Goal: Task Accomplishment & Management: Manage account settings

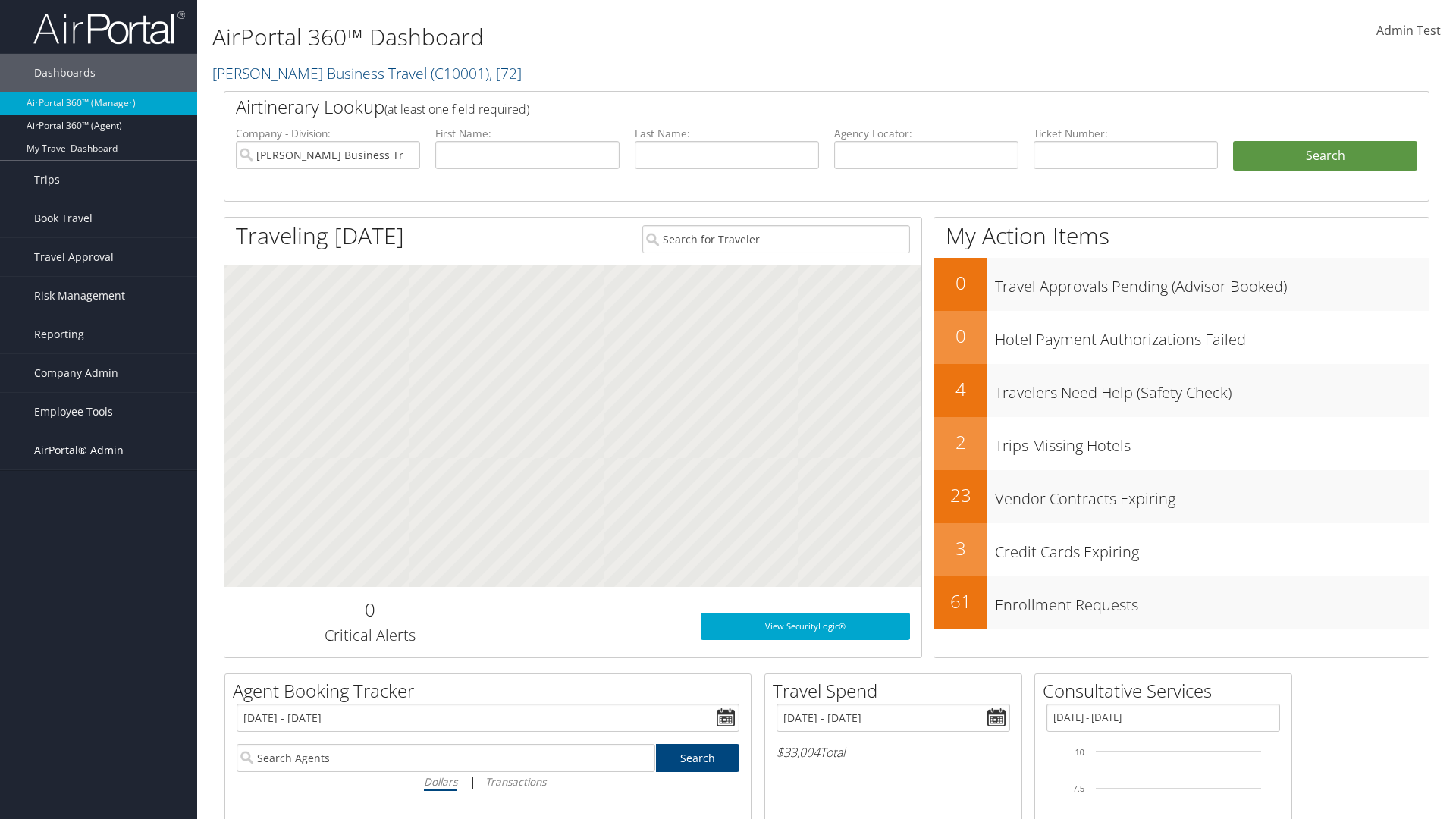
click at [98, 451] on span "AirPortal® Admin" at bounding box center [78, 451] width 89 height 38
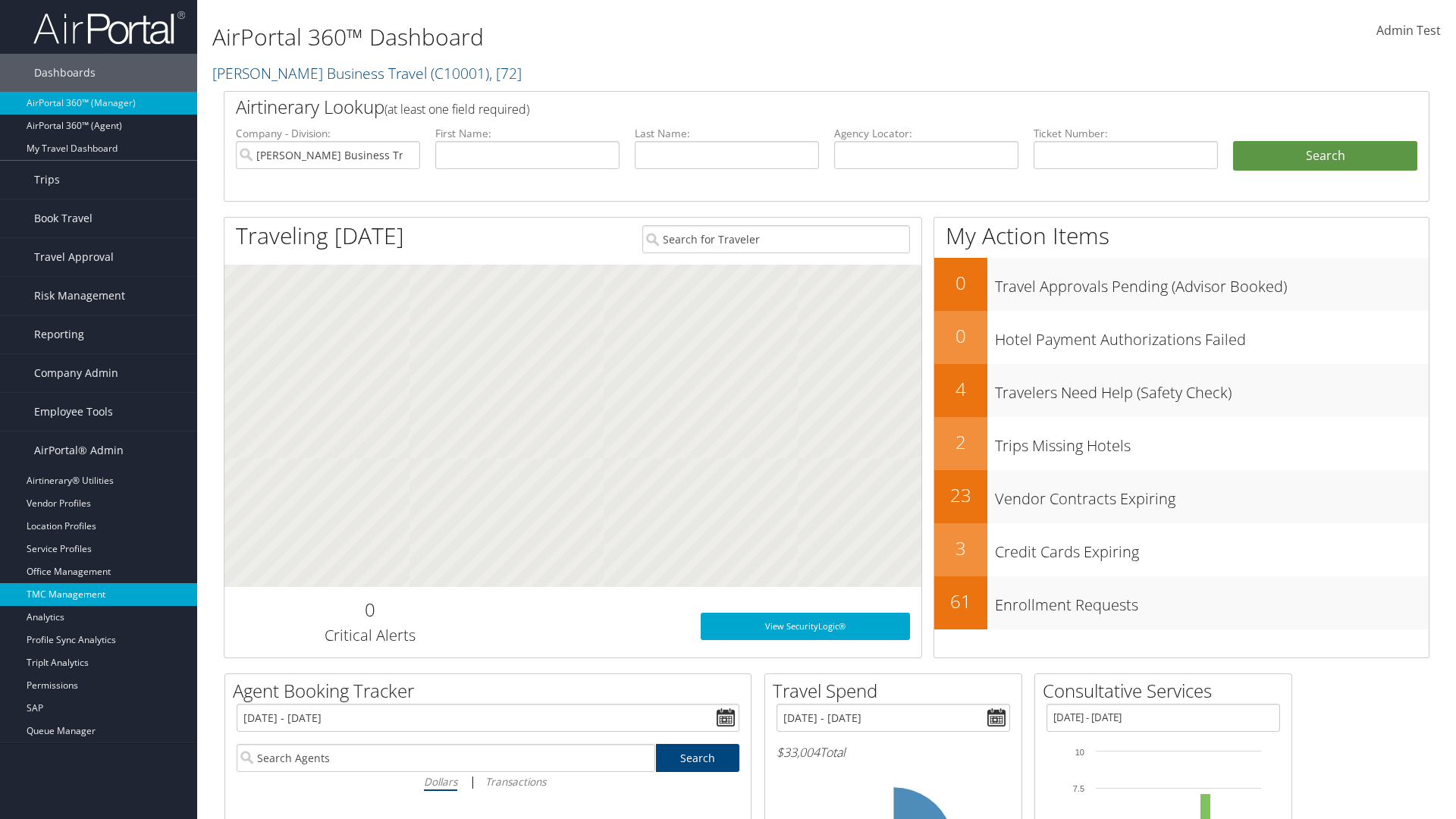
click at [98, 595] on link "TMC Management" at bounding box center [98, 594] width 197 height 22
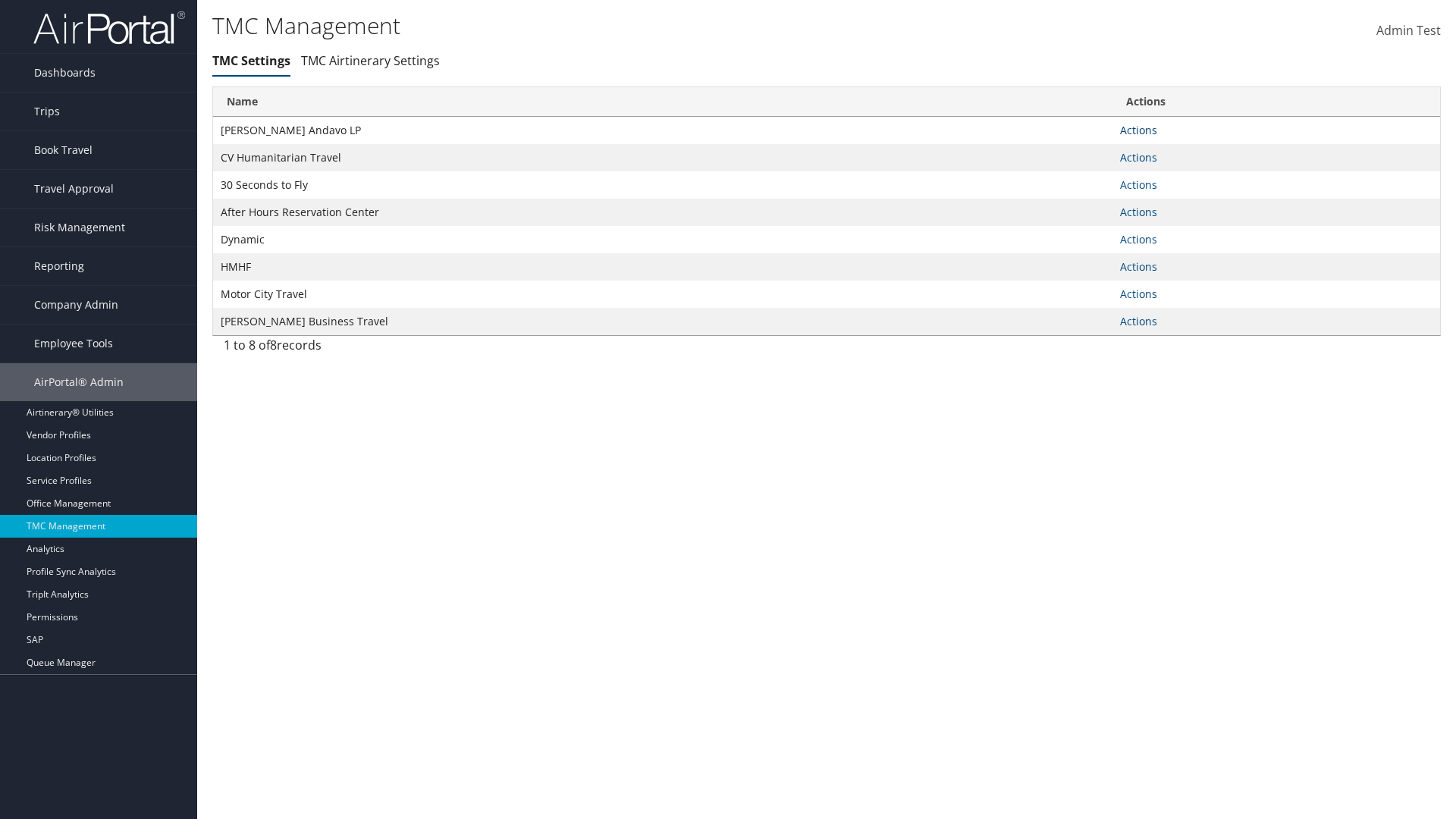
click at [1139, 130] on link "Actions" at bounding box center [1139, 130] width 37 height 14
click at [1090, 152] on link "Update TMC settings" at bounding box center [1090, 152] width 125 height 26
select select "183"
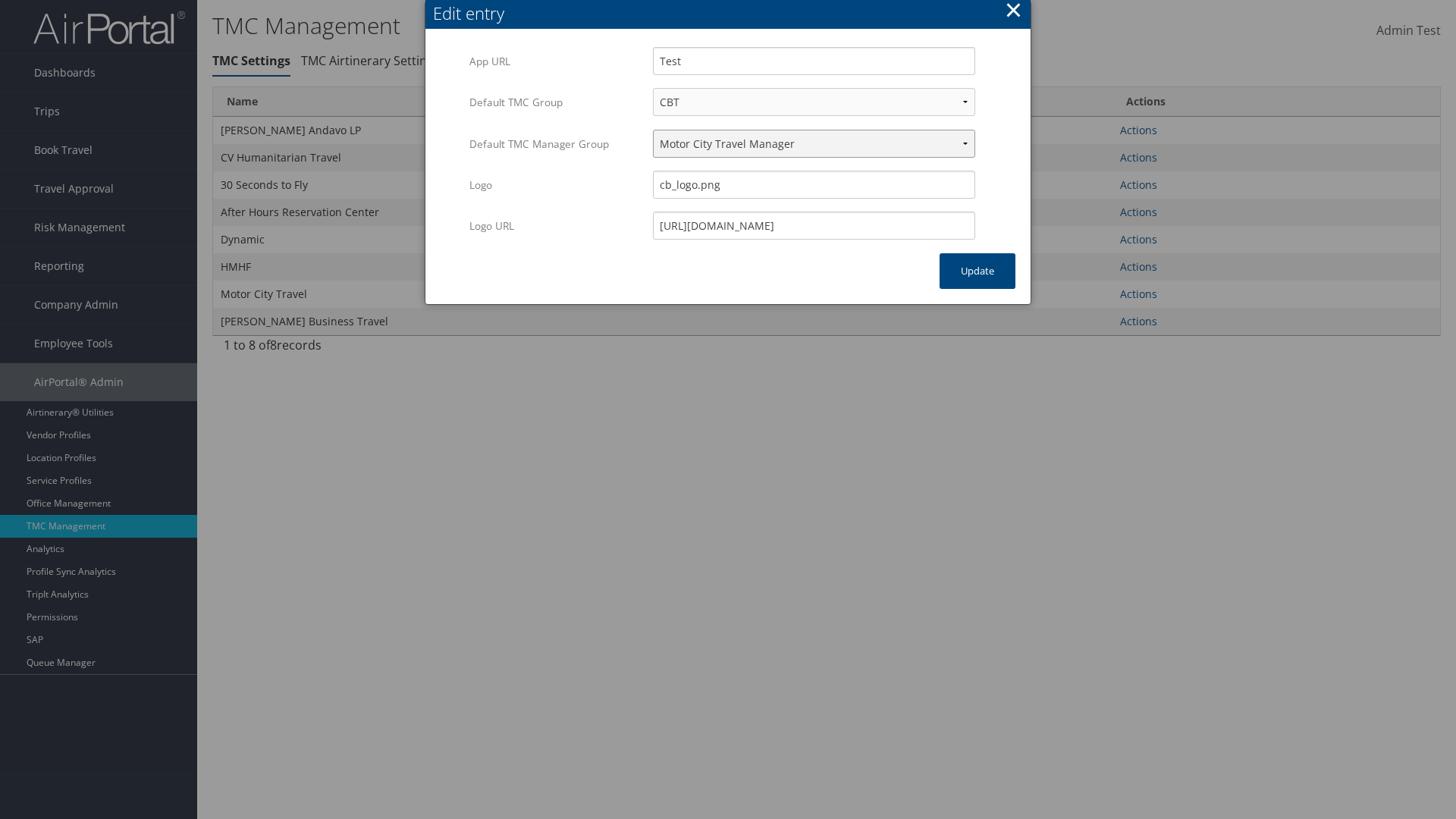
click at [814, 143] on select "Travel Manager HMHF Travel Manager Motor City Travel Manager" at bounding box center [814, 144] width 322 height 28
select select "113"
click at [978, 271] on button "Update" at bounding box center [977, 271] width 76 height 36
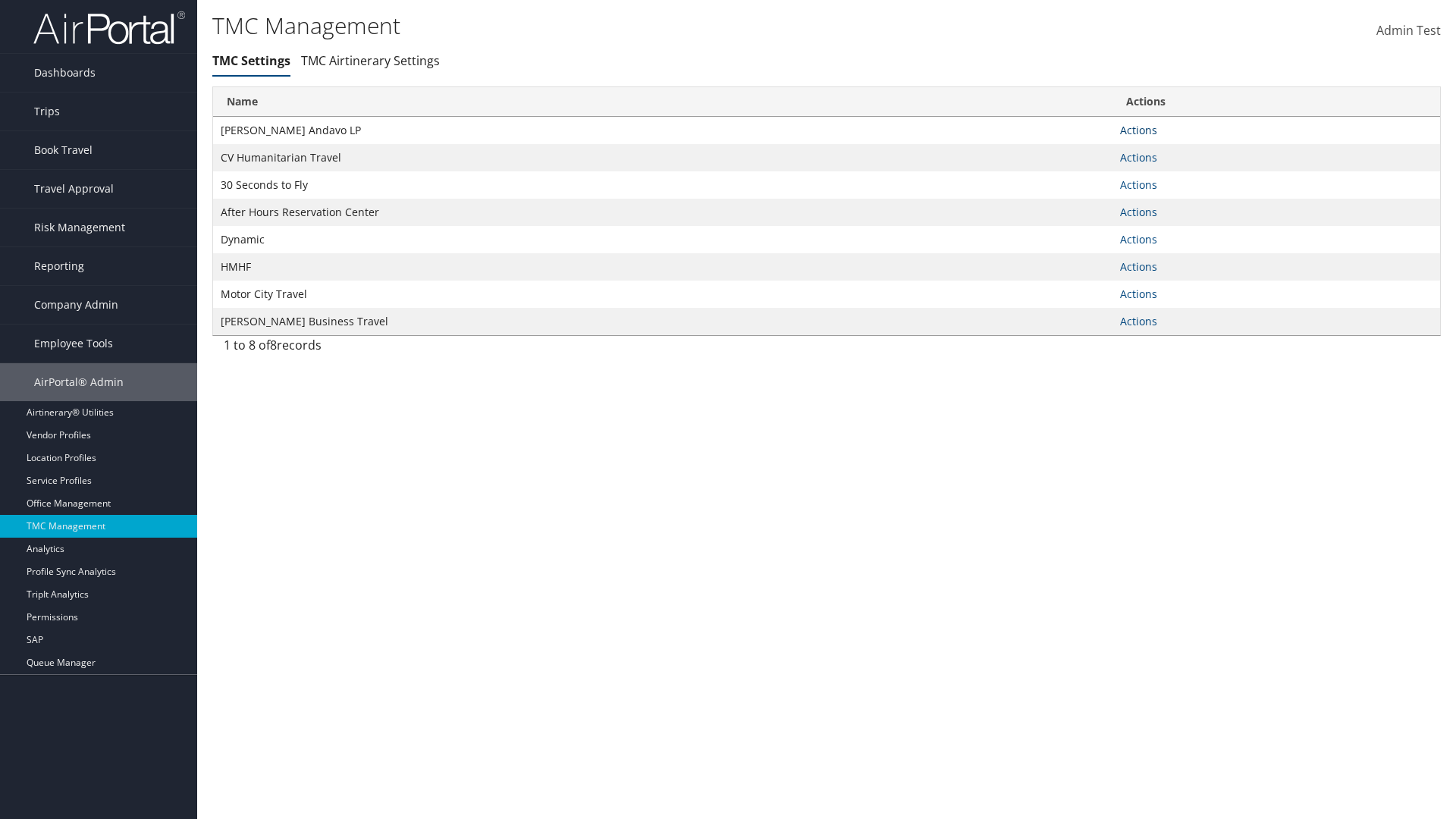
click at [1139, 130] on link "Actions" at bounding box center [1139, 130] width 37 height 14
click at [1090, 152] on link "Update TMC settings" at bounding box center [1090, 152] width 125 height 26
select select "183"
select select "113"
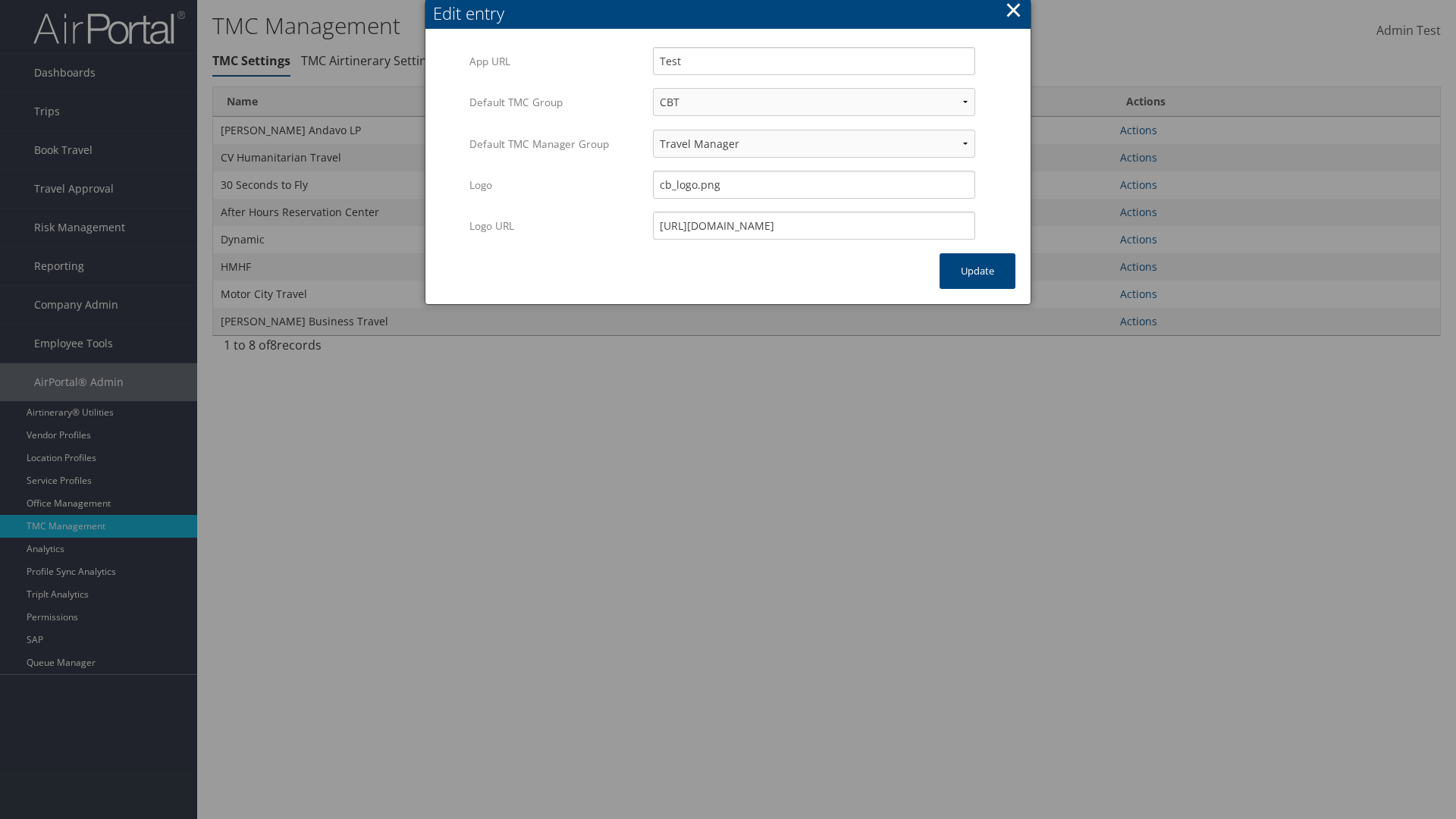
click at [1013, 12] on button "×" at bounding box center [1013, 10] width 17 height 30
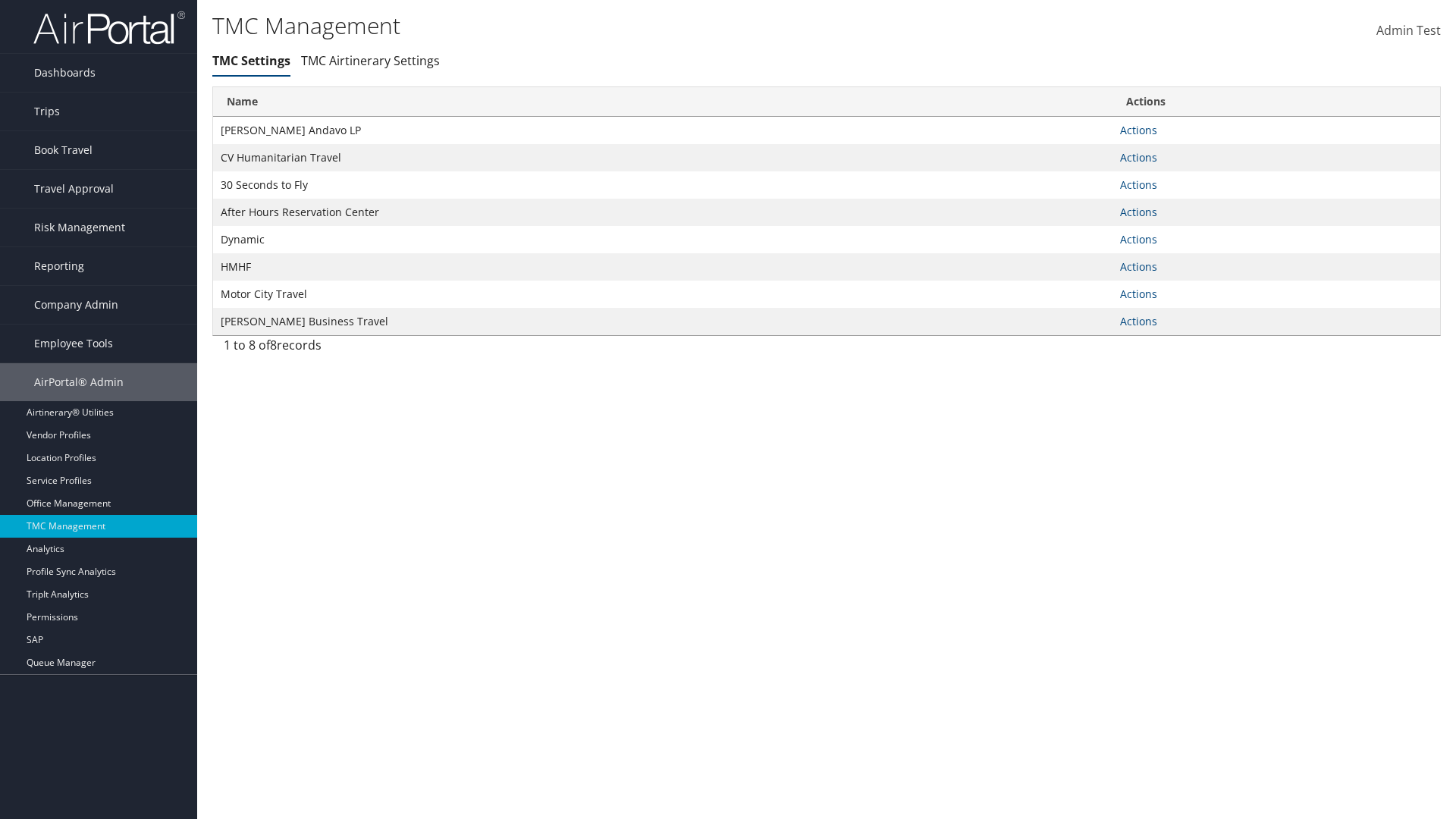
click at [1139, 130] on link "Actions" at bounding box center [1139, 130] width 37 height 14
click at [0, 0] on link "Update TMC settings" at bounding box center [0, 0] width 0 height 0
select select "183"
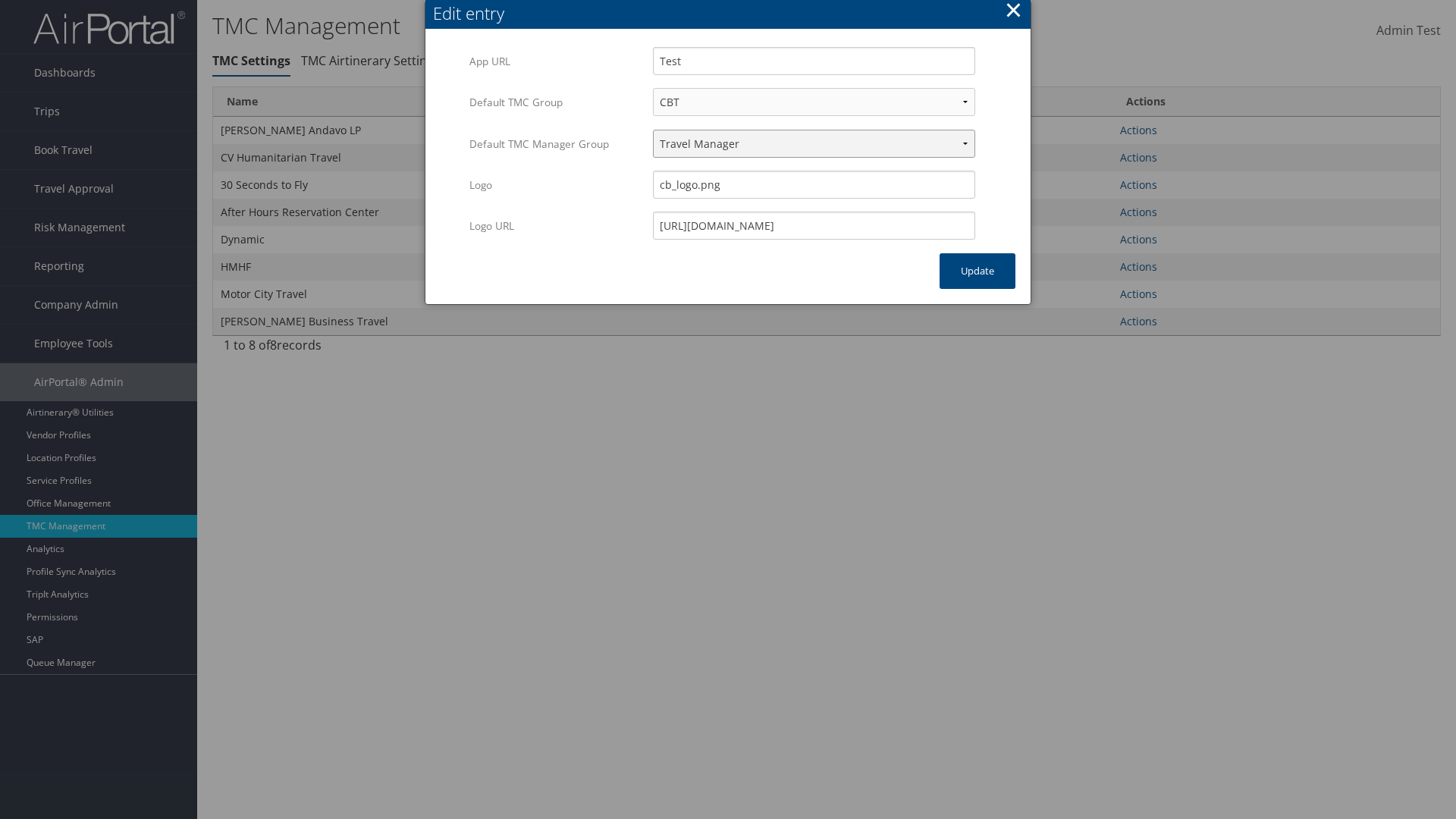
click at [814, 143] on select "Travel Manager HMHF Travel Manager Motor City Travel Manager" at bounding box center [814, 144] width 322 height 28
select select "236"
click at [978, 271] on button "Update" at bounding box center [977, 271] width 76 height 36
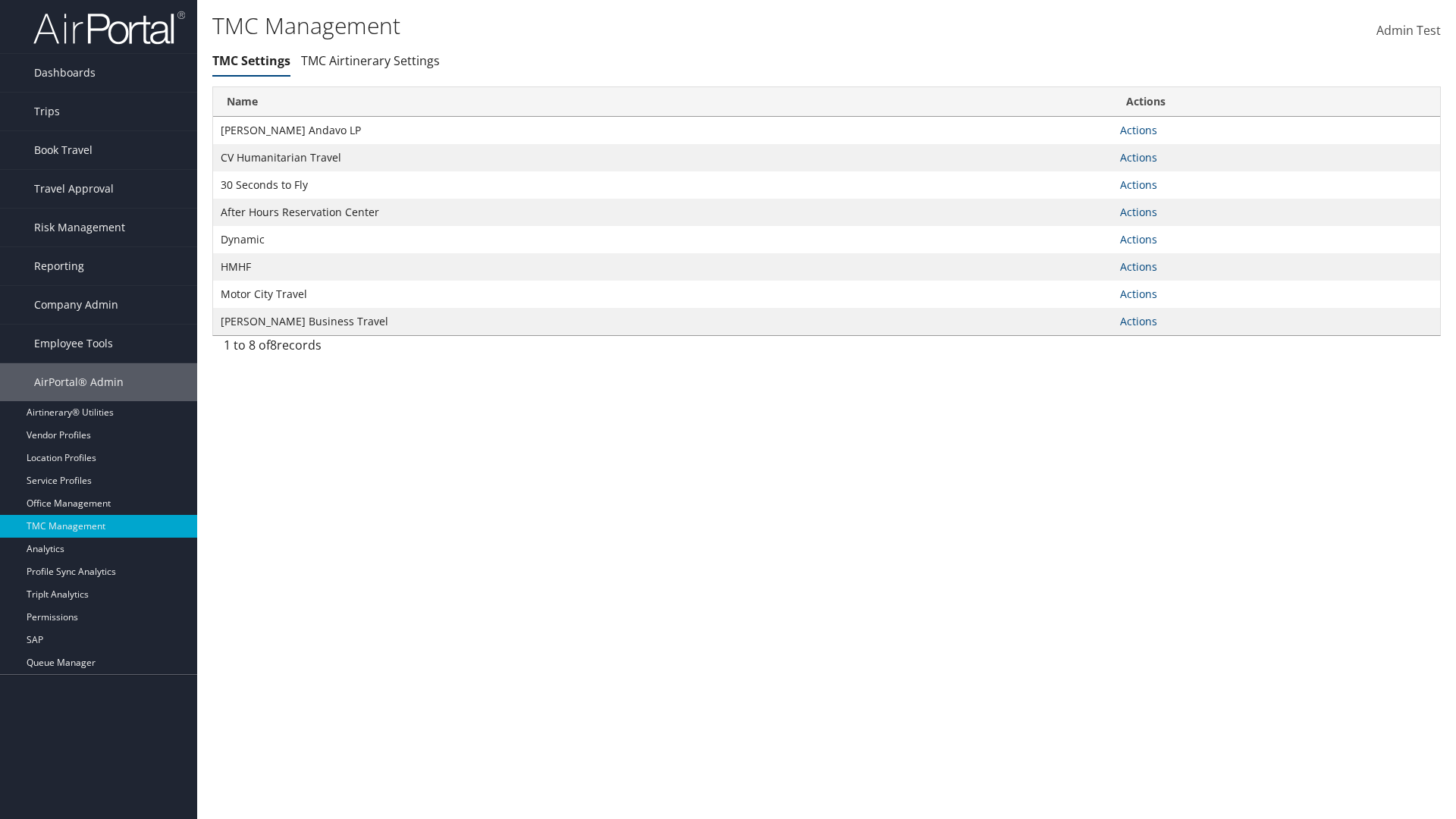
click at [1139, 130] on link "Actions" at bounding box center [1139, 130] width 37 height 14
click at [0, 0] on link "Update TMC settings" at bounding box center [0, 0] width 0 height 0
select select "183"
select select "236"
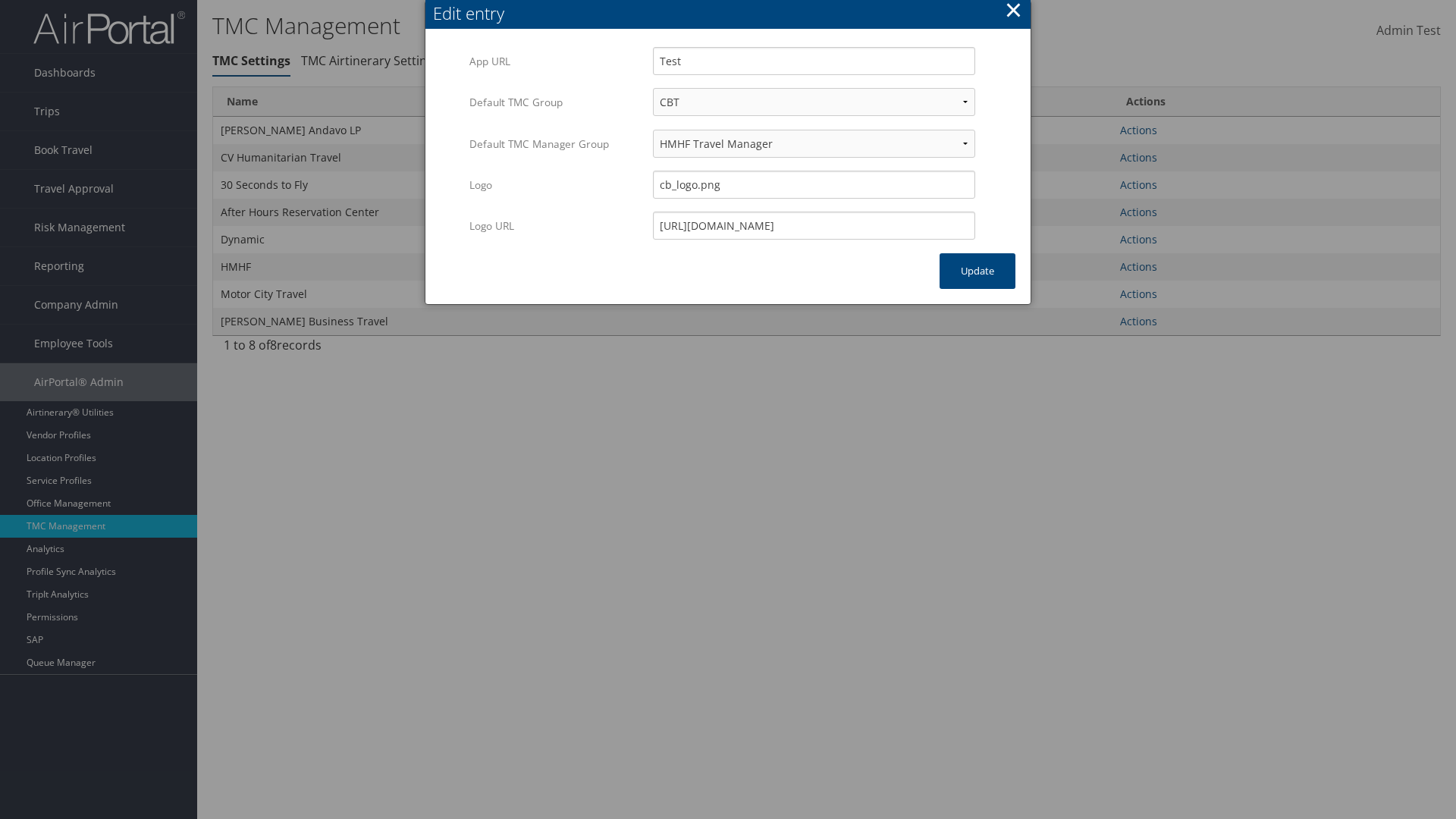
click at [1013, 12] on button "×" at bounding box center [1013, 10] width 17 height 30
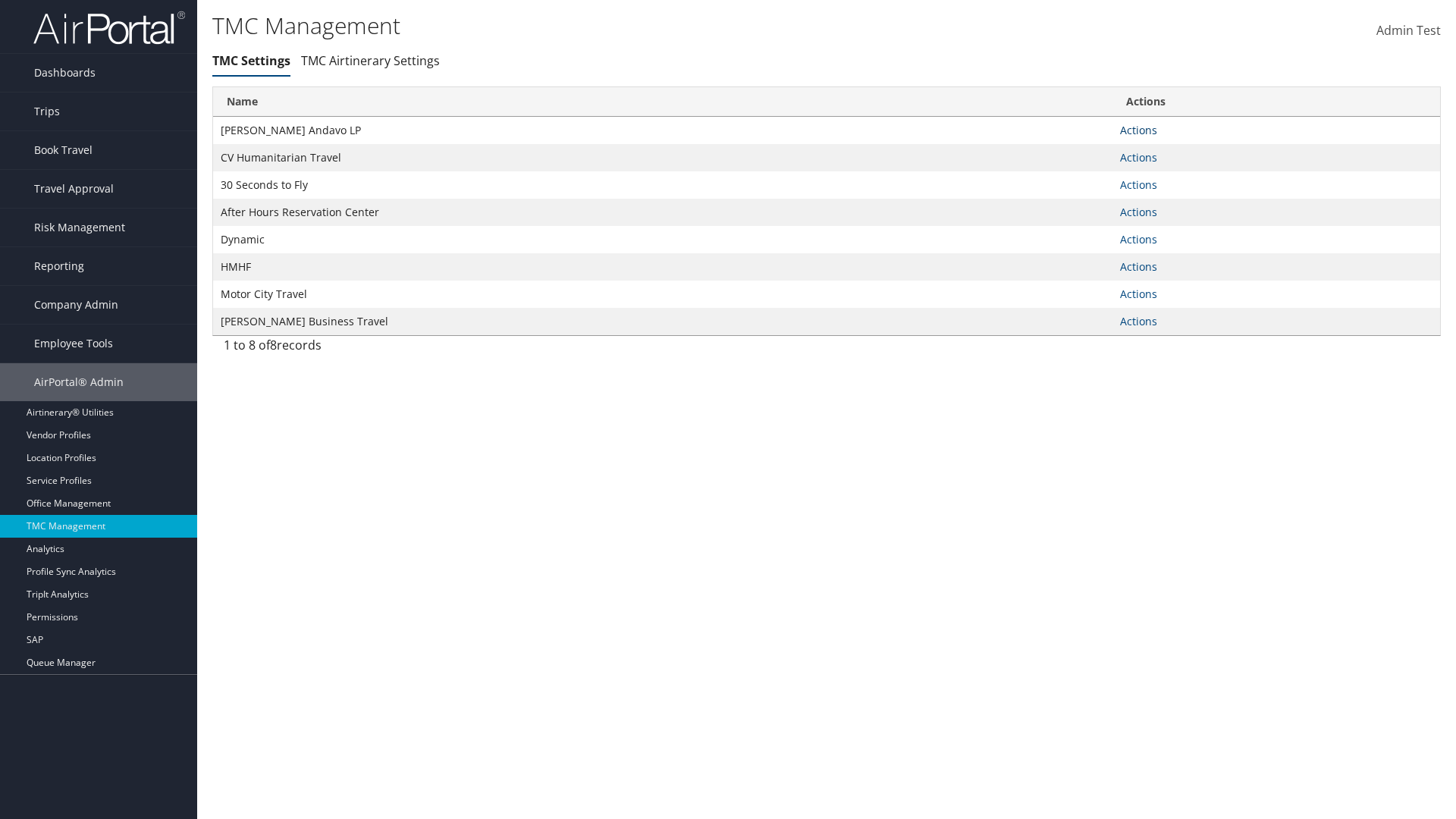
click at [1139, 130] on link "Actions" at bounding box center [1139, 130] width 37 height 14
click at [1090, 152] on link "Update TMC settings" at bounding box center [1090, 152] width 125 height 26
select select "183"
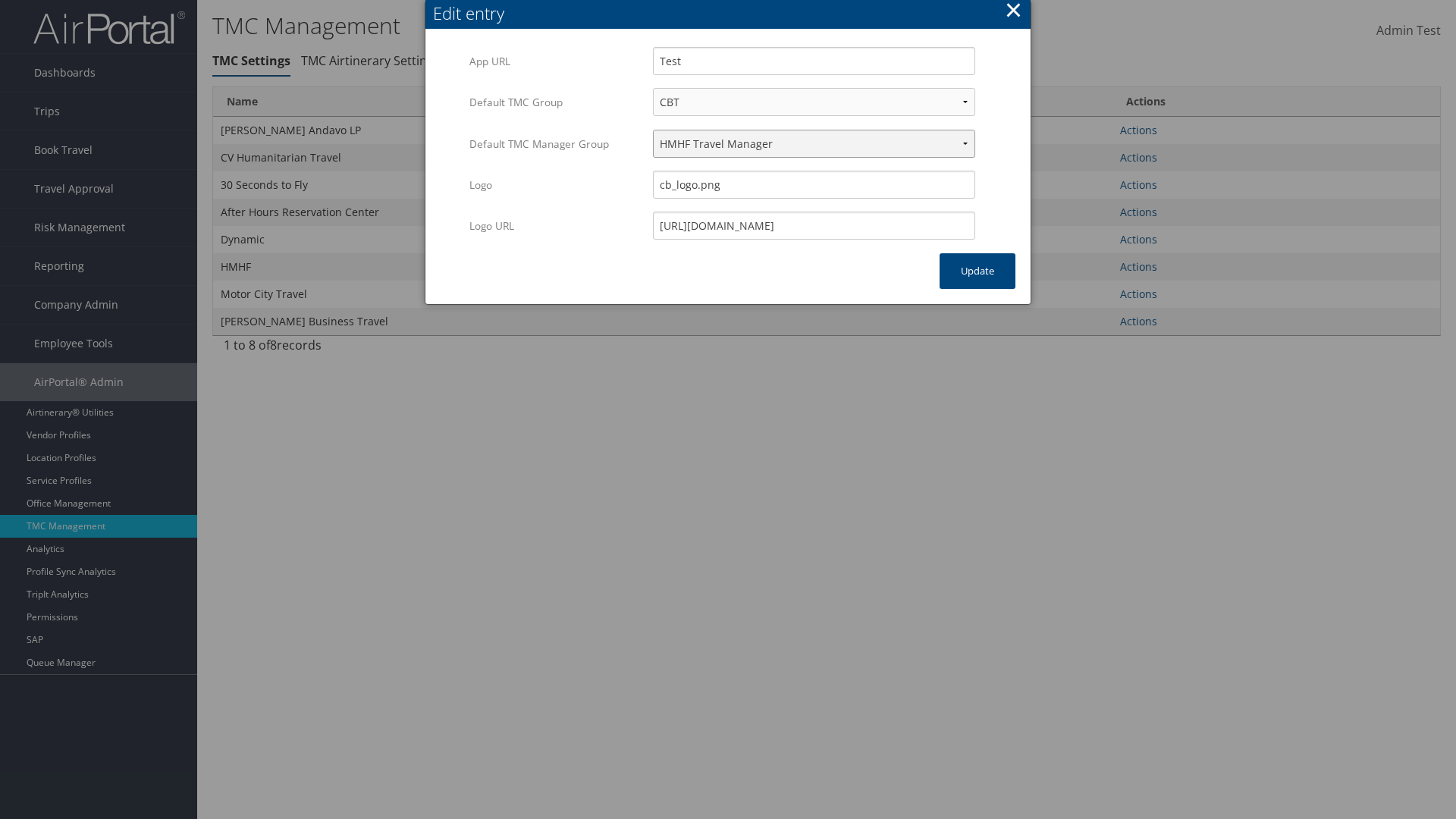
click at [814, 143] on select "Travel Manager HMHF Travel Manager Motor City Travel Manager" at bounding box center [814, 144] width 322 height 28
select select "240"
click at [978, 271] on button "Update" at bounding box center [977, 271] width 76 height 36
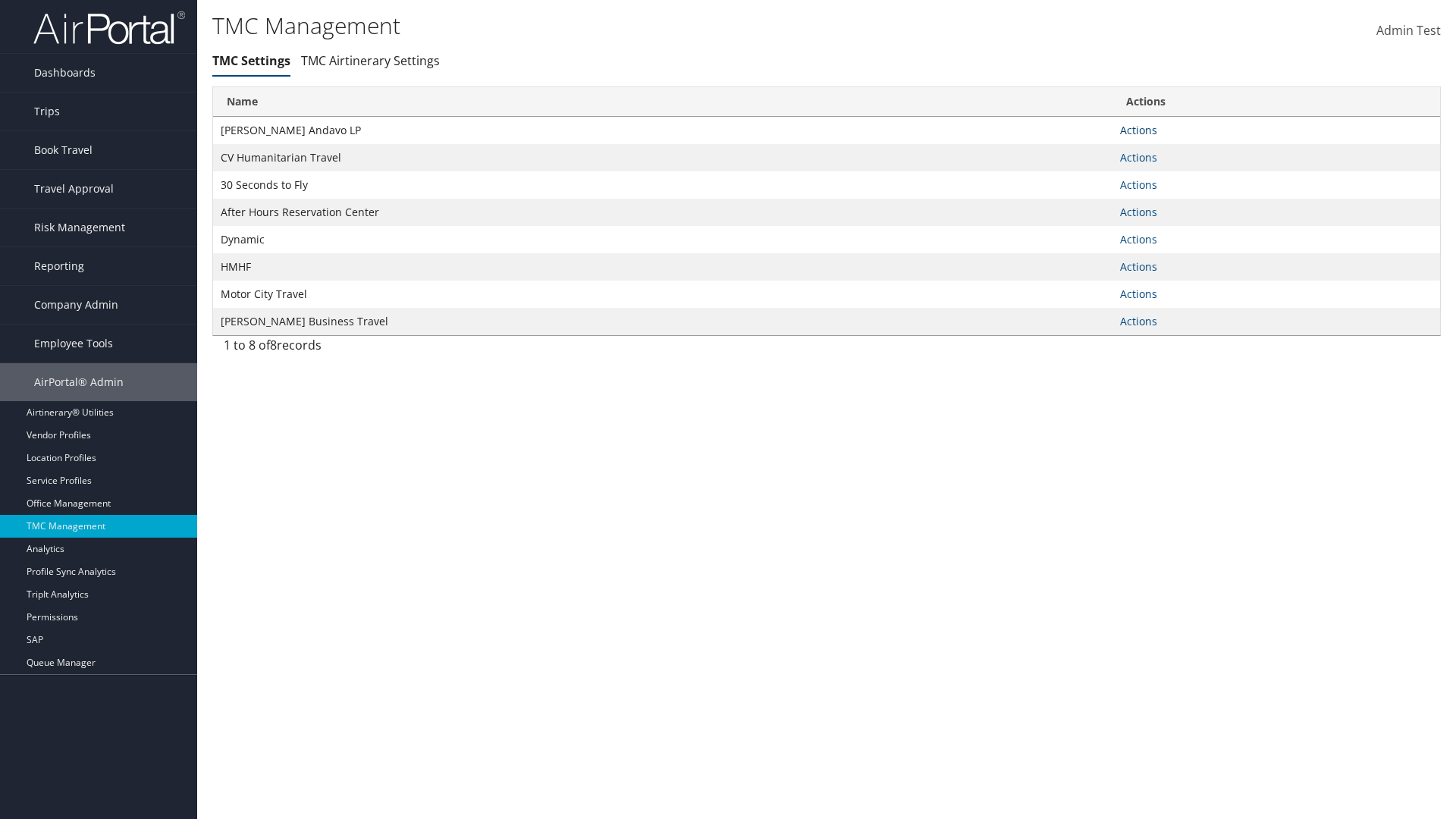
click at [1139, 130] on link "Actions" at bounding box center [1139, 130] width 37 height 14
click at [1090, 152] on link "Update TMC settings" at bounding box center [1090, 152] width 125 height 26
select select "183"
select select "240"
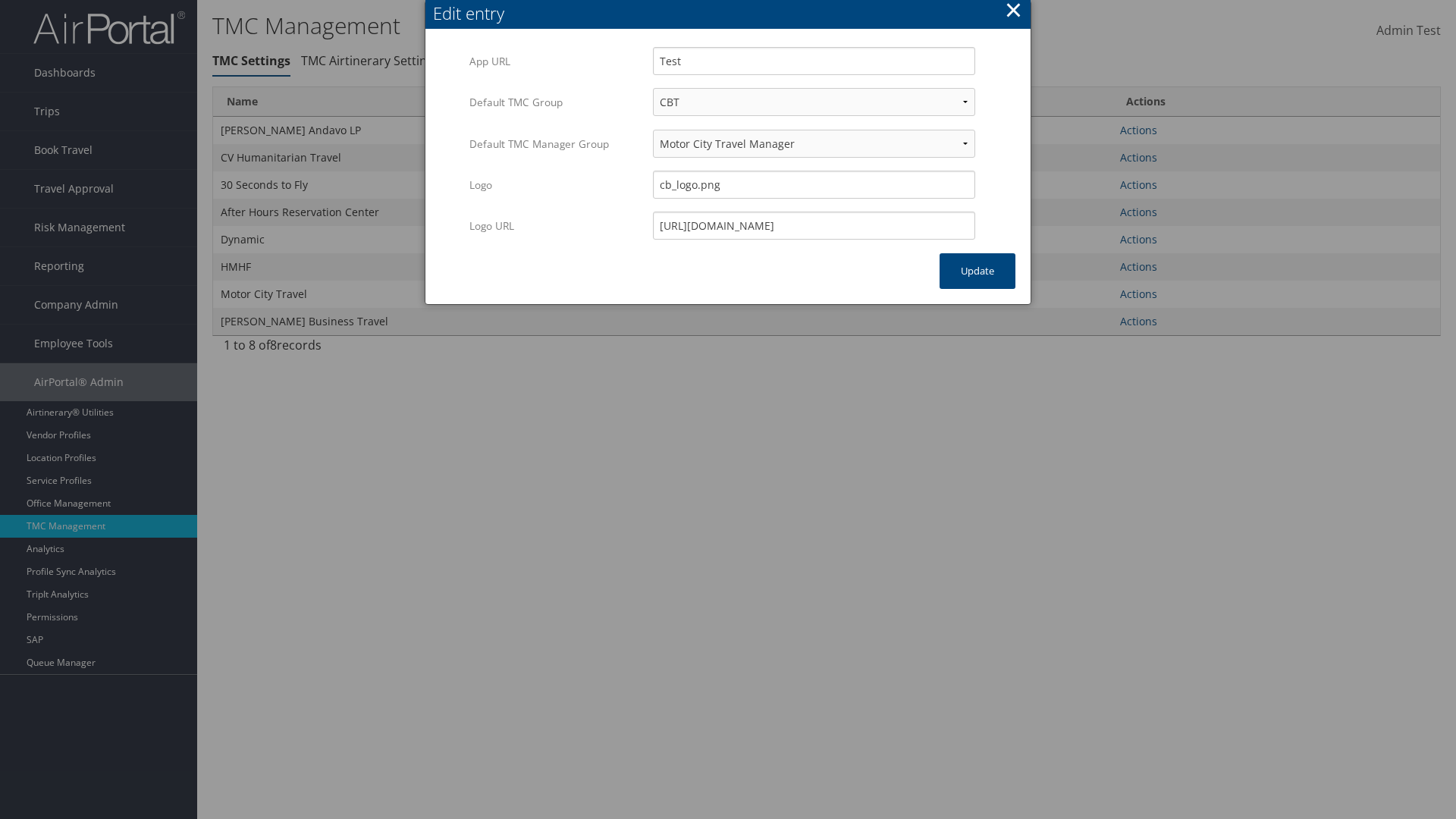
click at [1013, 12] on button "×" at bounding box center [1013, 10] width 17 height 30
